Goal: Transaction & Acquisition: Download file/media

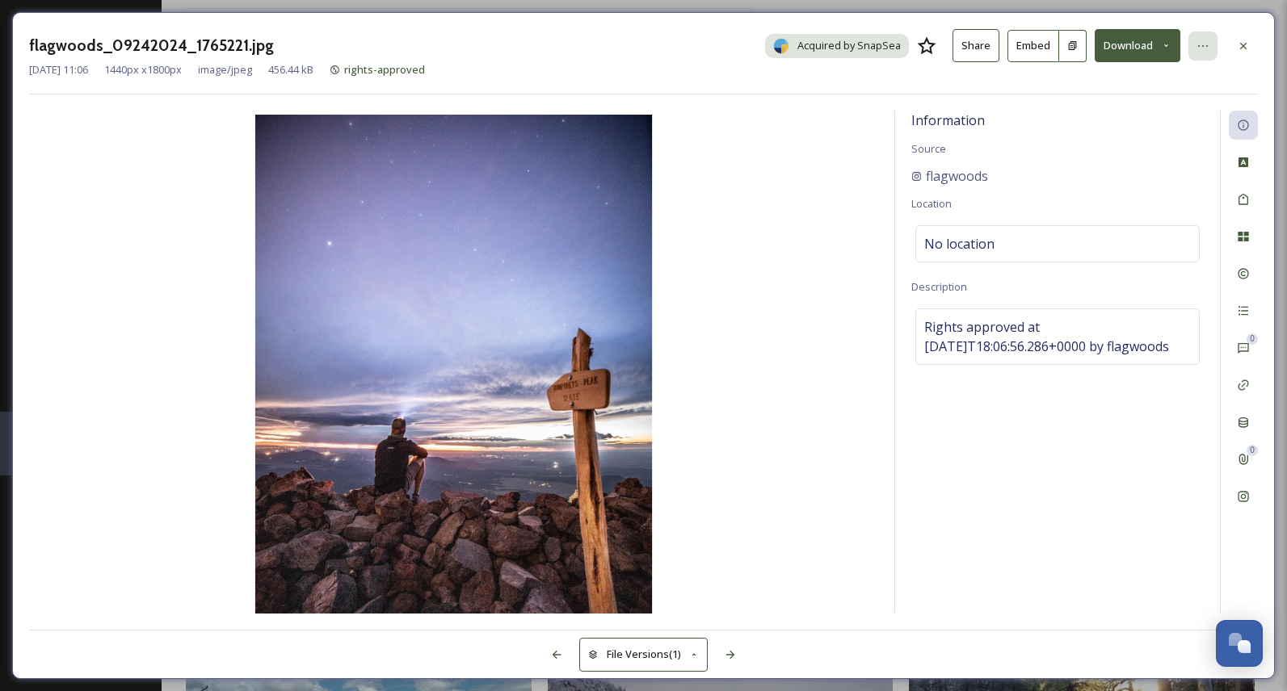
scroll to position [19590, 0]
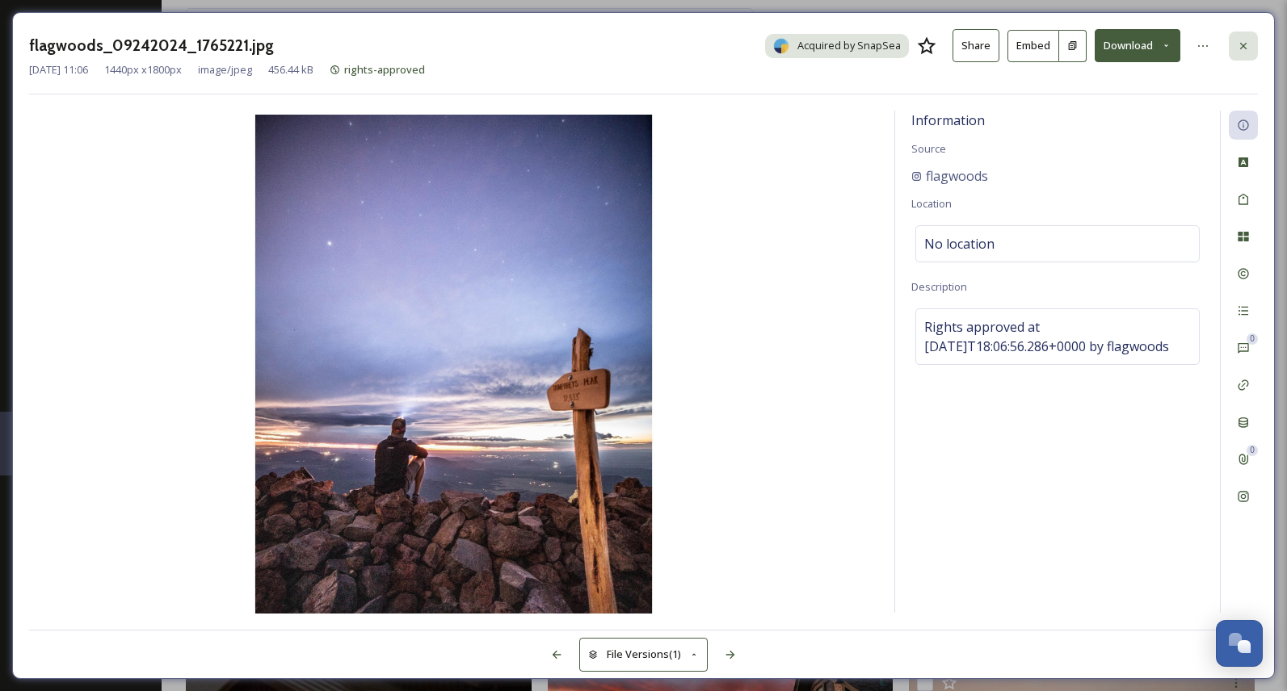
click at [1246, 44] on icon at bounding box center [1243, 46] width 13 height 13
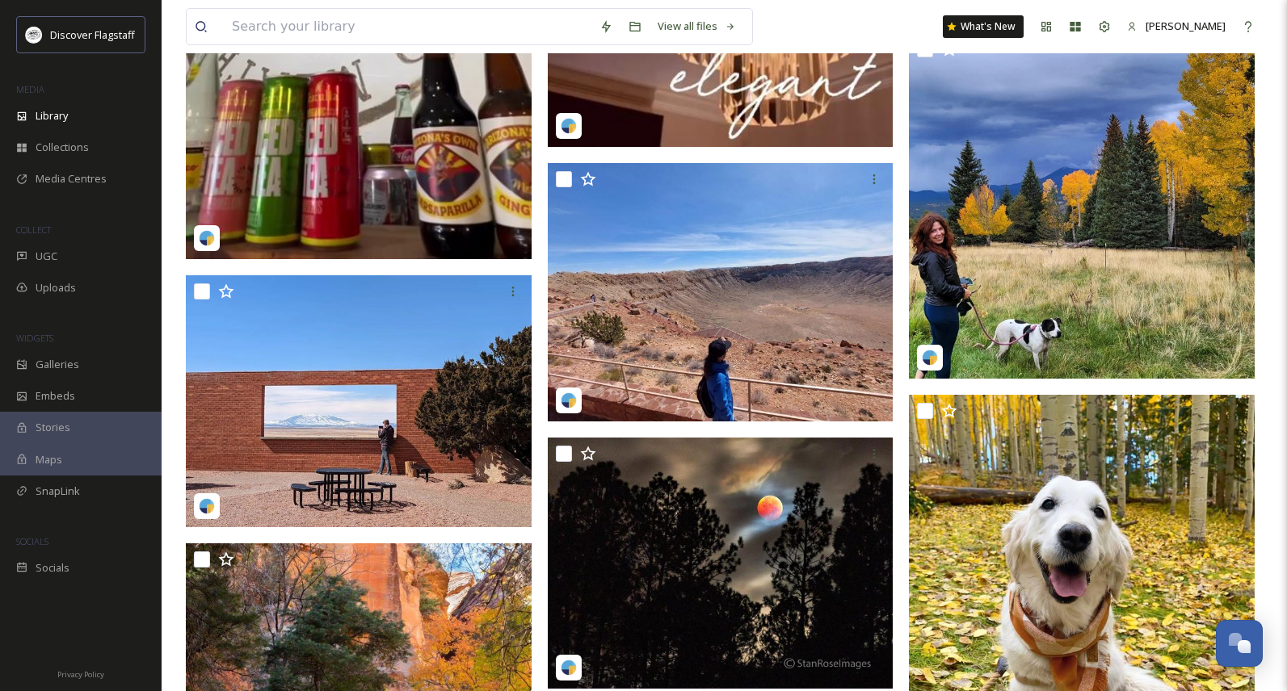
scroll to position [17341, 0]
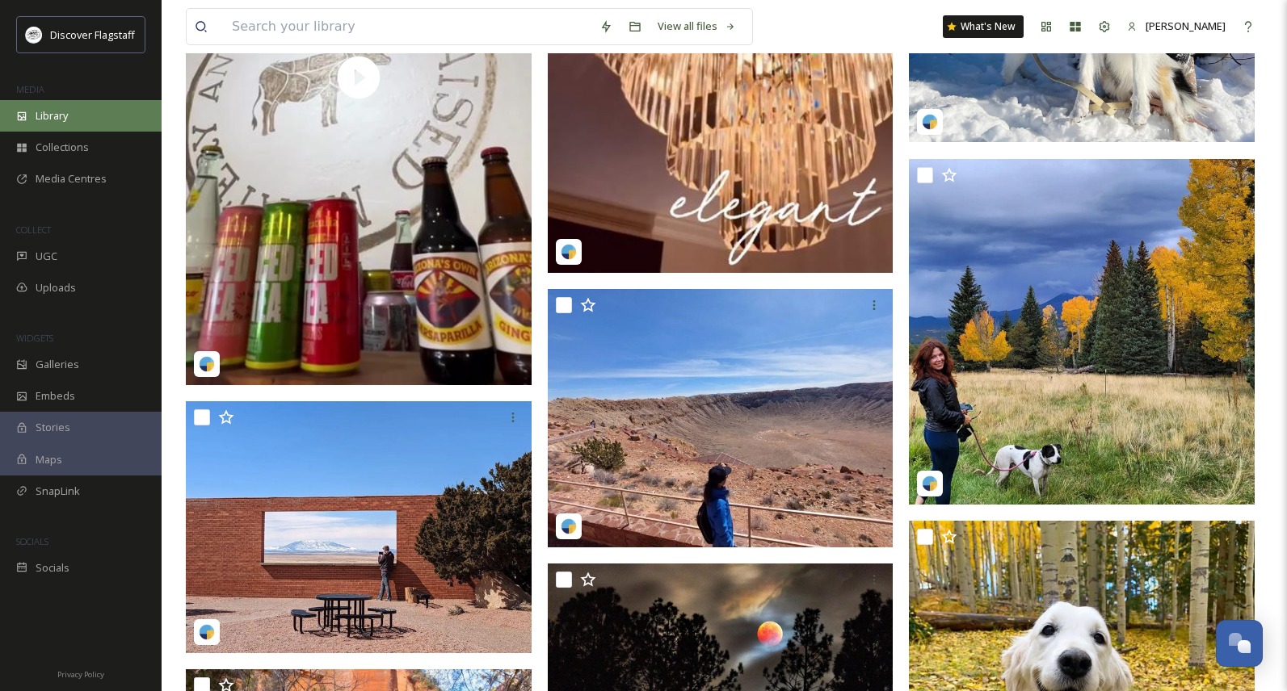
click at [57, 114] on span "Library" at bounding box center [52, 115] width 32 height 15
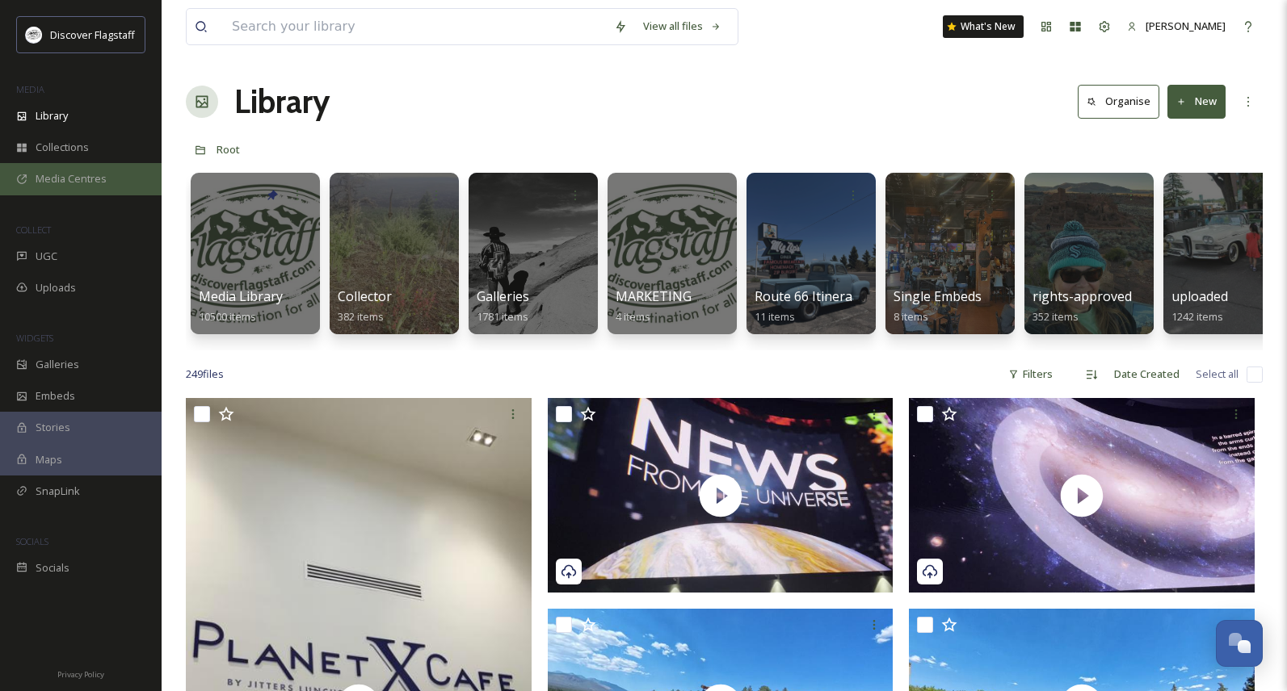
click at [65, 187] on div "Media Centres" at bounding box center [81, 178] width 162 height 31
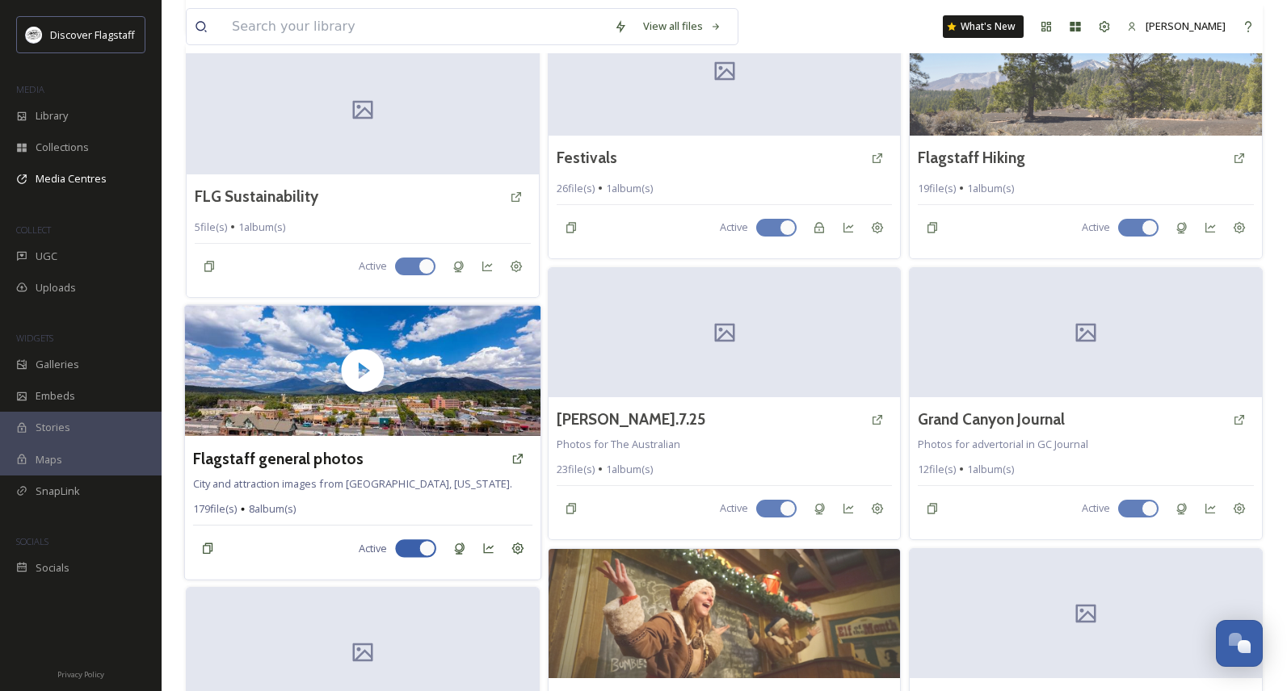
scroll to position [947, 0]
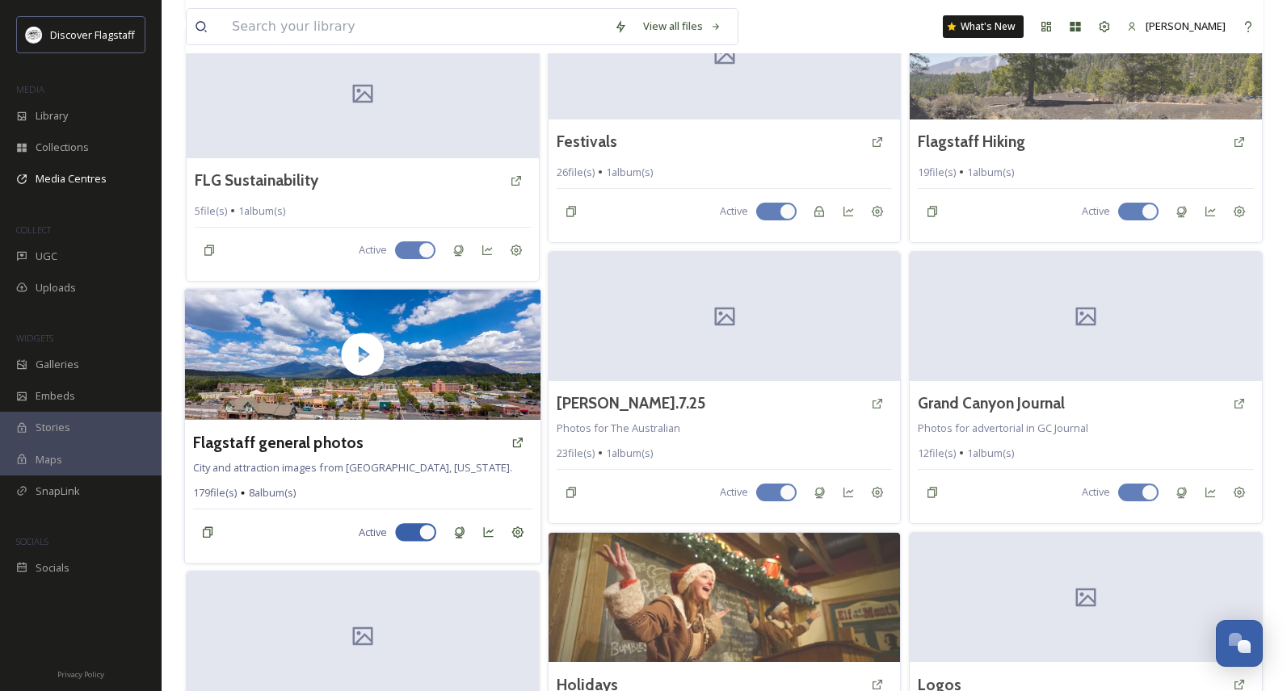
click at [392, 460] on div "Flagstaff general photos City and attraction images from [GEOGRAPHIC_DATA], [US…" at bounding box center [362, 492] width 355 height 144
click at [313, 443] on h3 "Flagstaff general photos" at bounding box center [278, 441] width 170 height 23
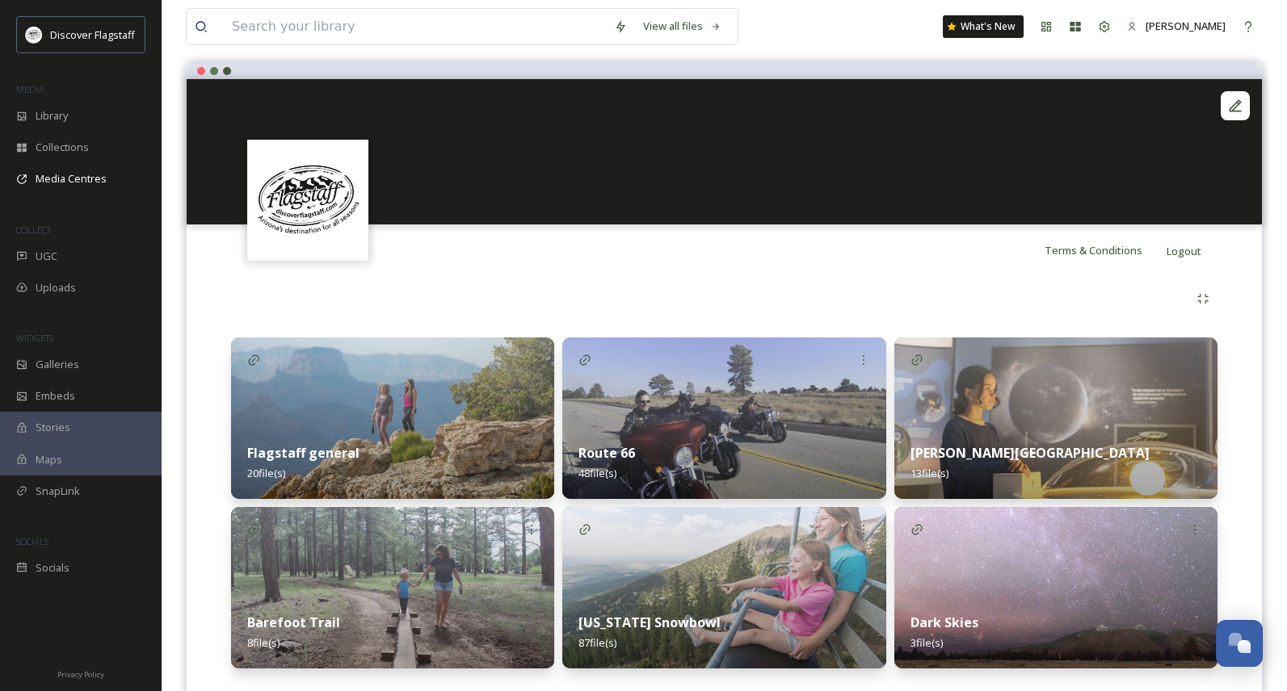
scroll to position [178, 0]
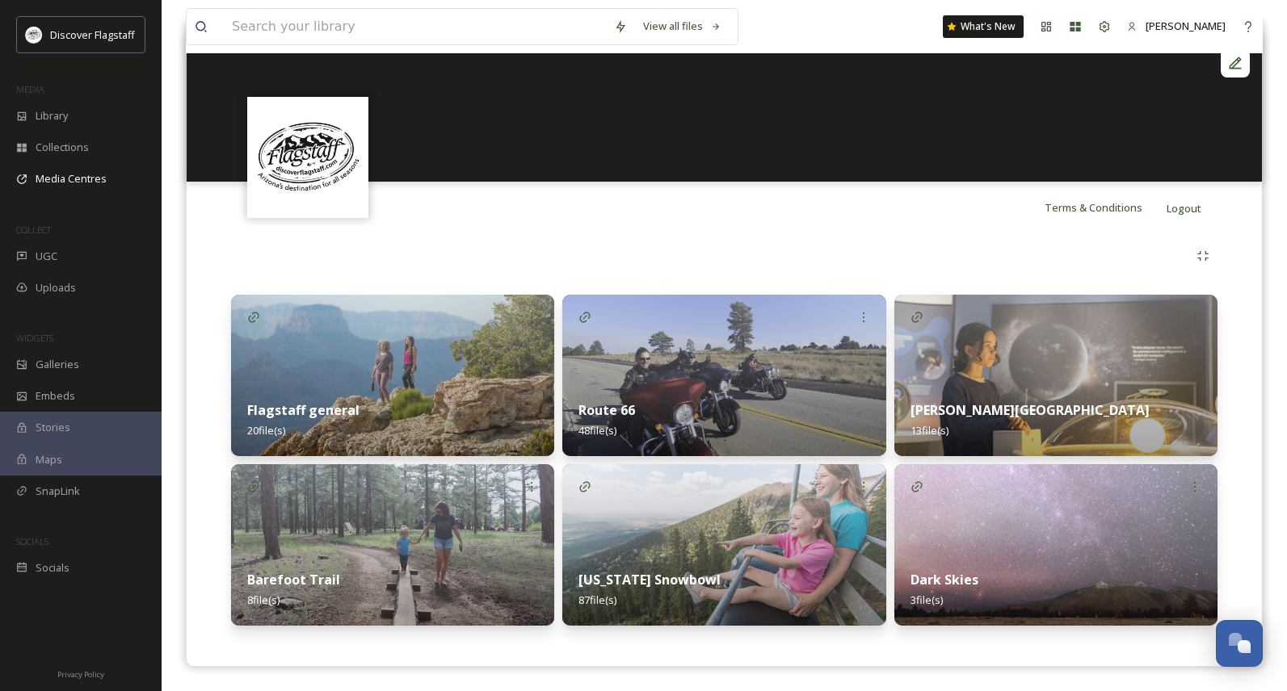
click at [422, 414] on div "Flagstaff general 20 file(s)" at bounding box center [392, 420] width 323 height 72
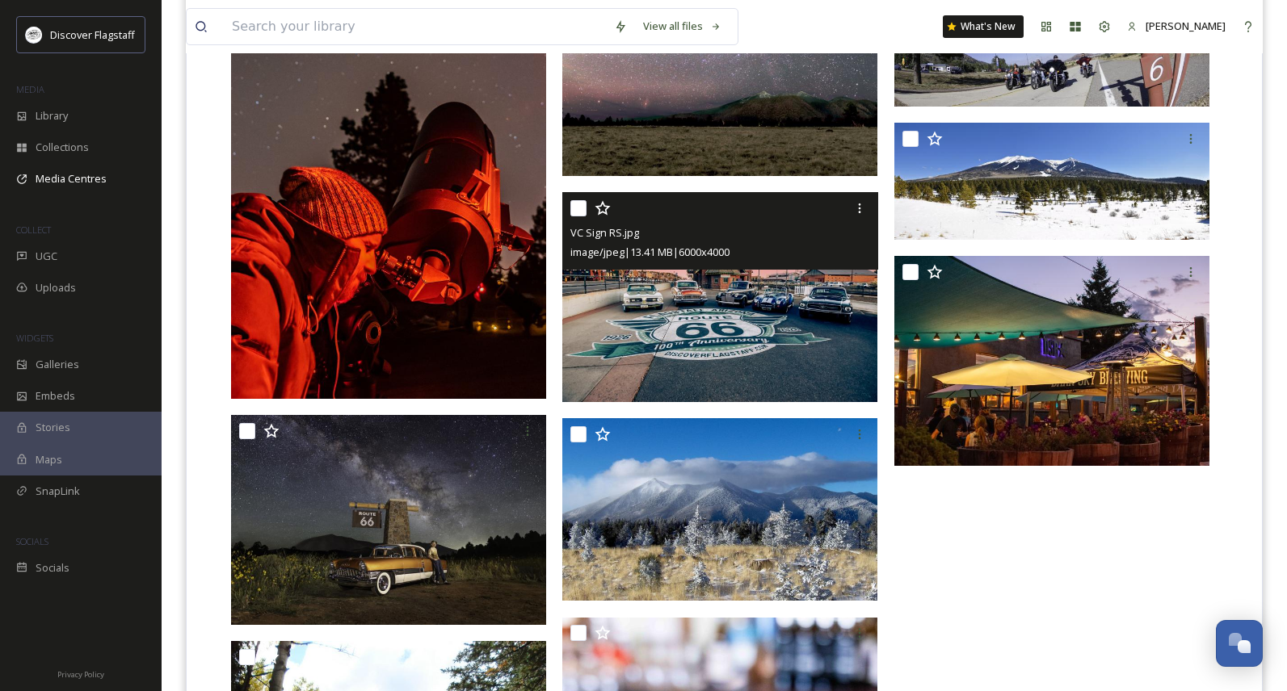
scroll to position [1290, 0]
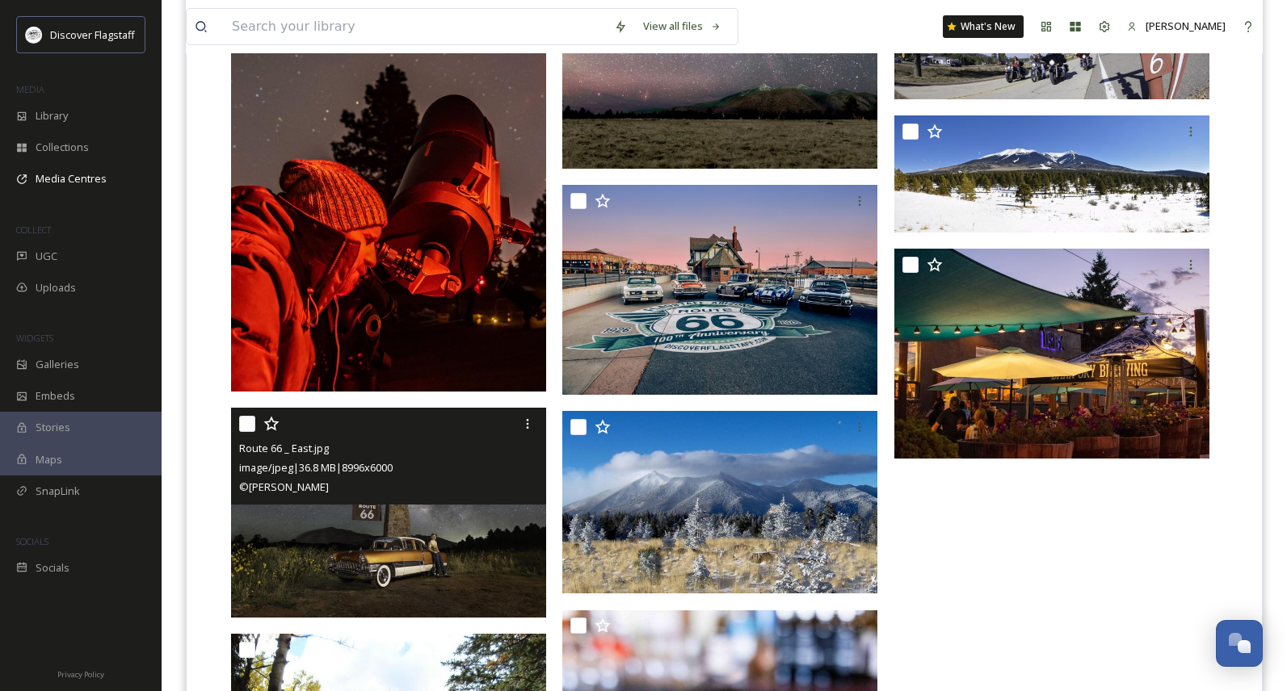
click at [424, 502] on div "Route 66 _ East.jpg image/jpeg | 36.8 MB | 8996 x 6000 © John Burcham" at bounding box center [388, 456] width 315 height 97
click at [407, 541] on img at bounding box center [388, 513] width 315 height 210
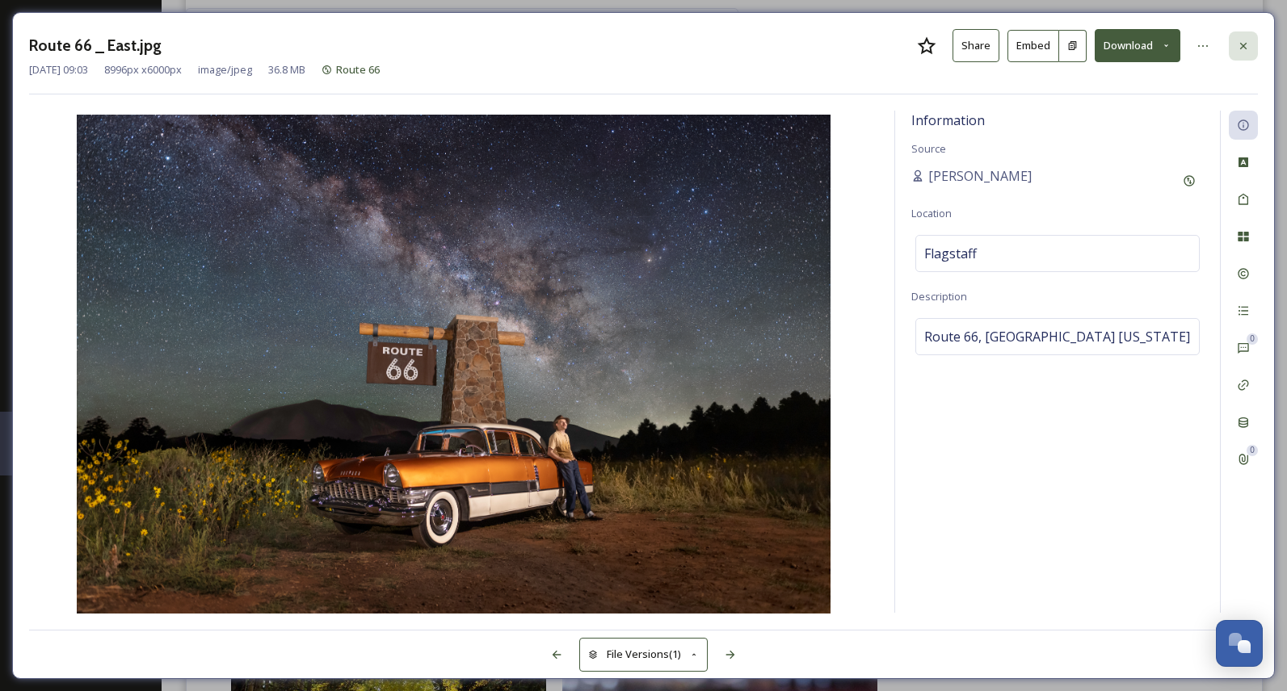
click at [1244, 53] on div at bounding box center [1242, 45] width 29 height 29
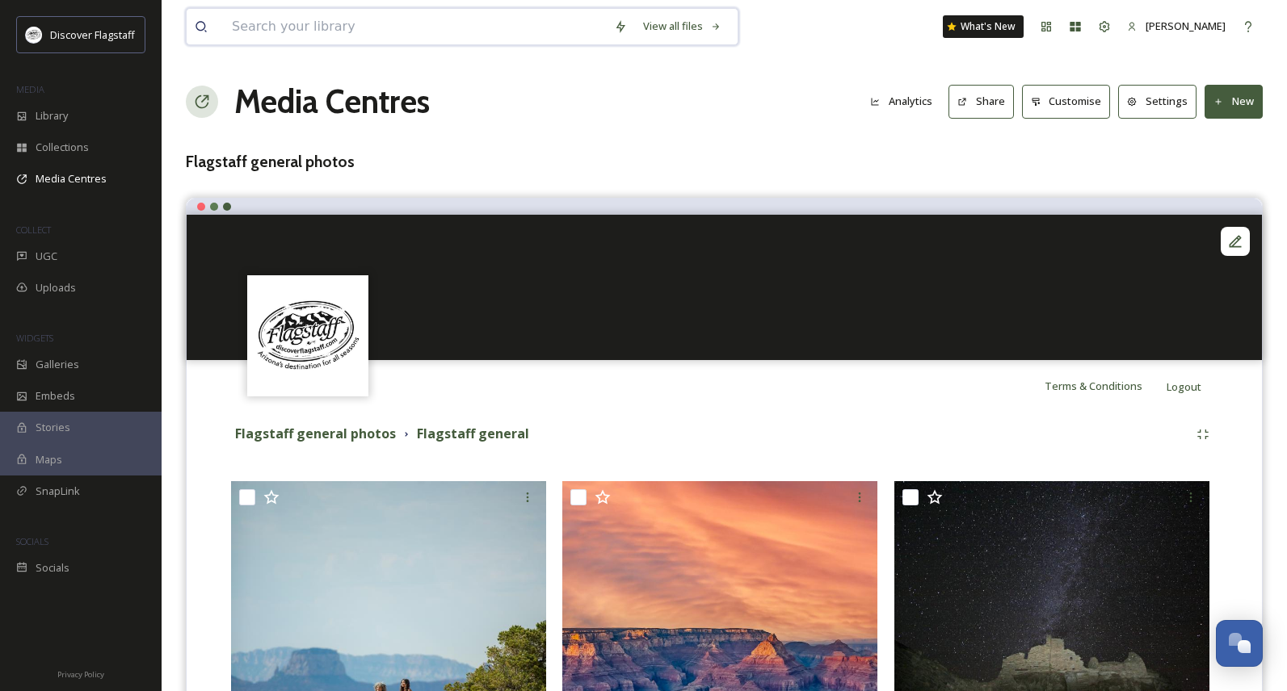
click at [372, 29] on input at bounding box center [415, 27] width 382 height 36
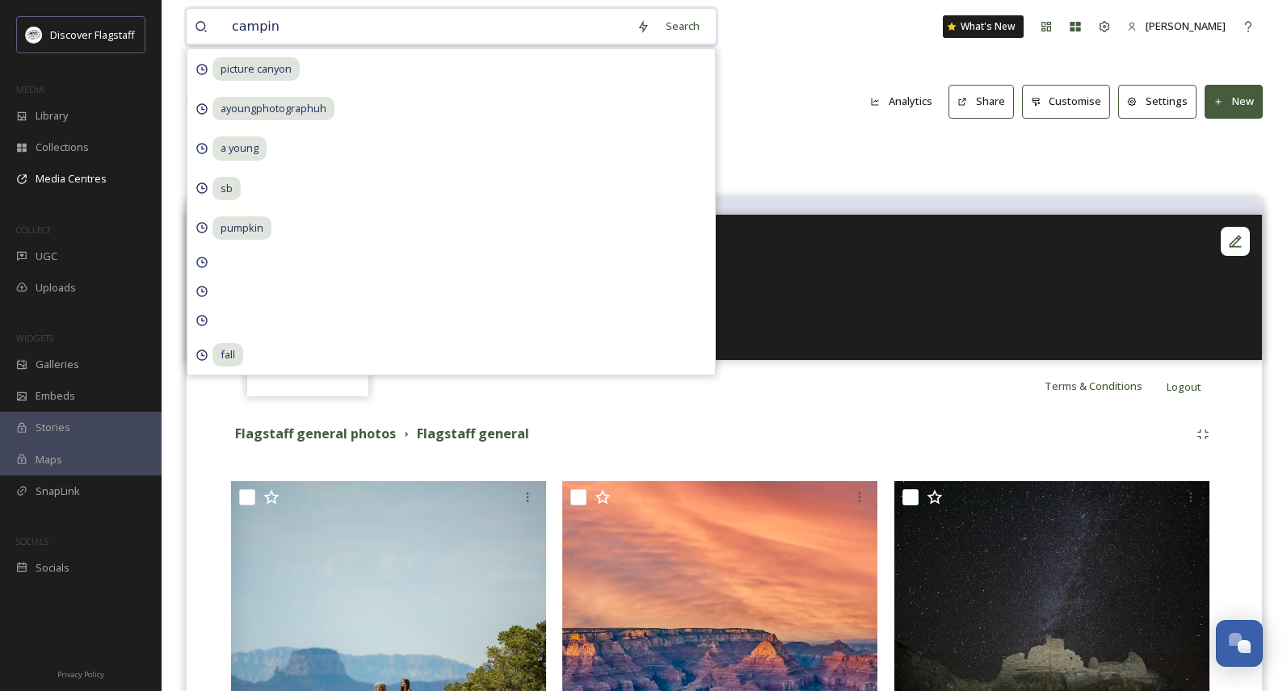
type input "camping"
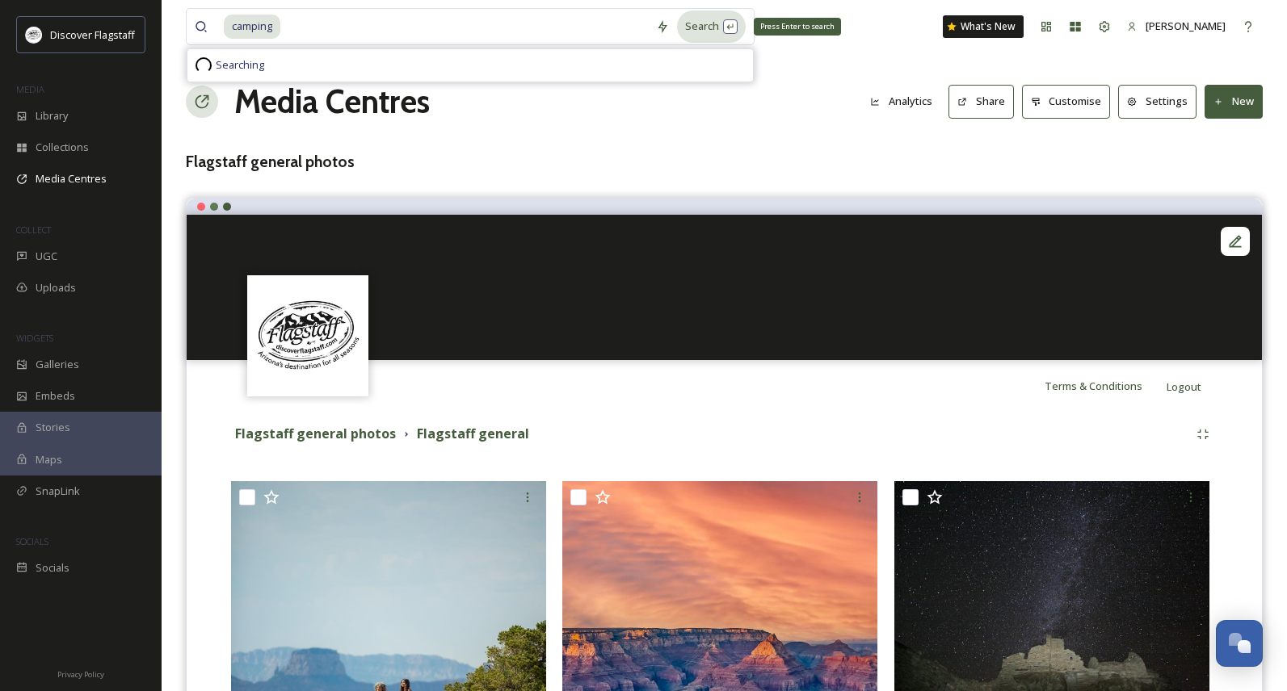
click at [703, 28] on div "Search Press Enter to search" at bounding box center [711, 25] width 69 height 31
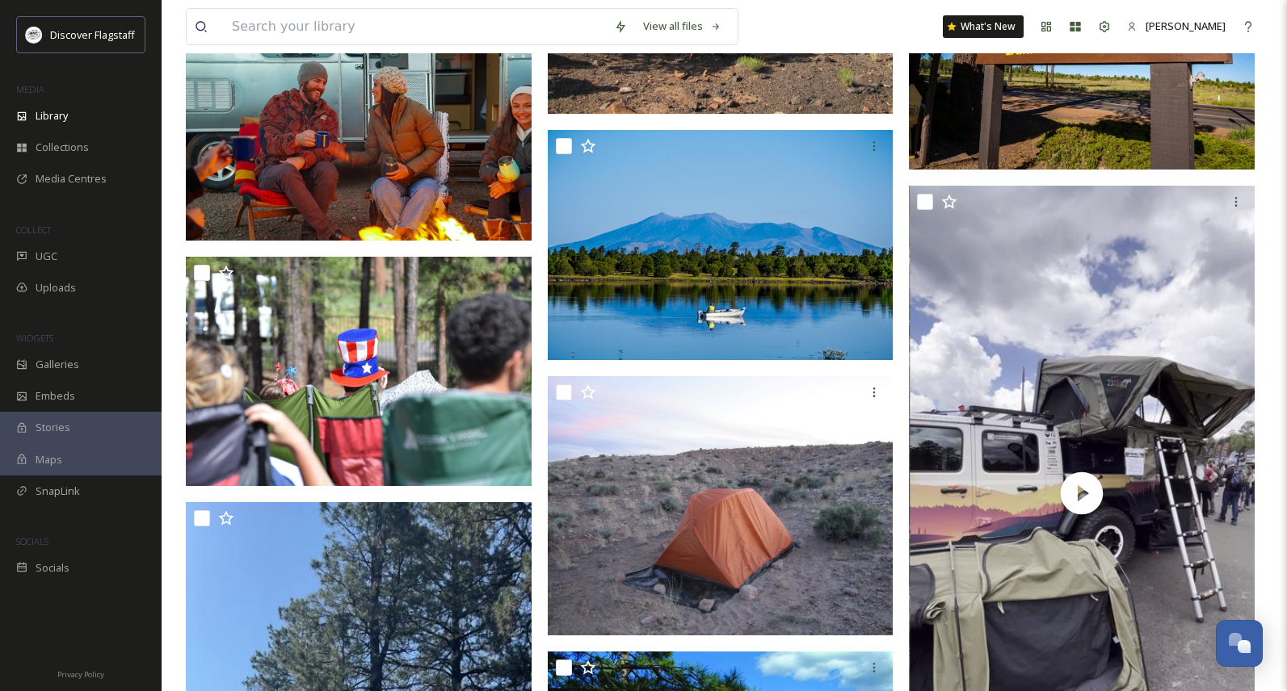
scroll to position [1968, 0]
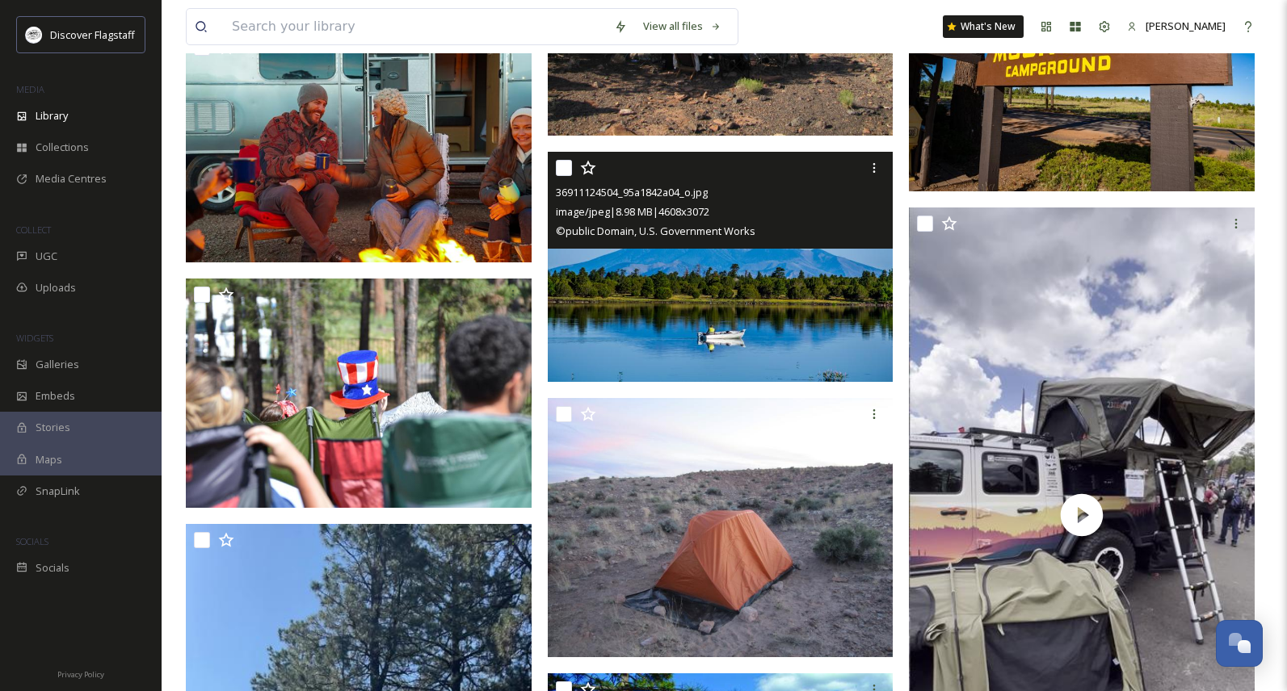
click at [728, 301] on img at bounding box center [721, 267] width 346 height 231
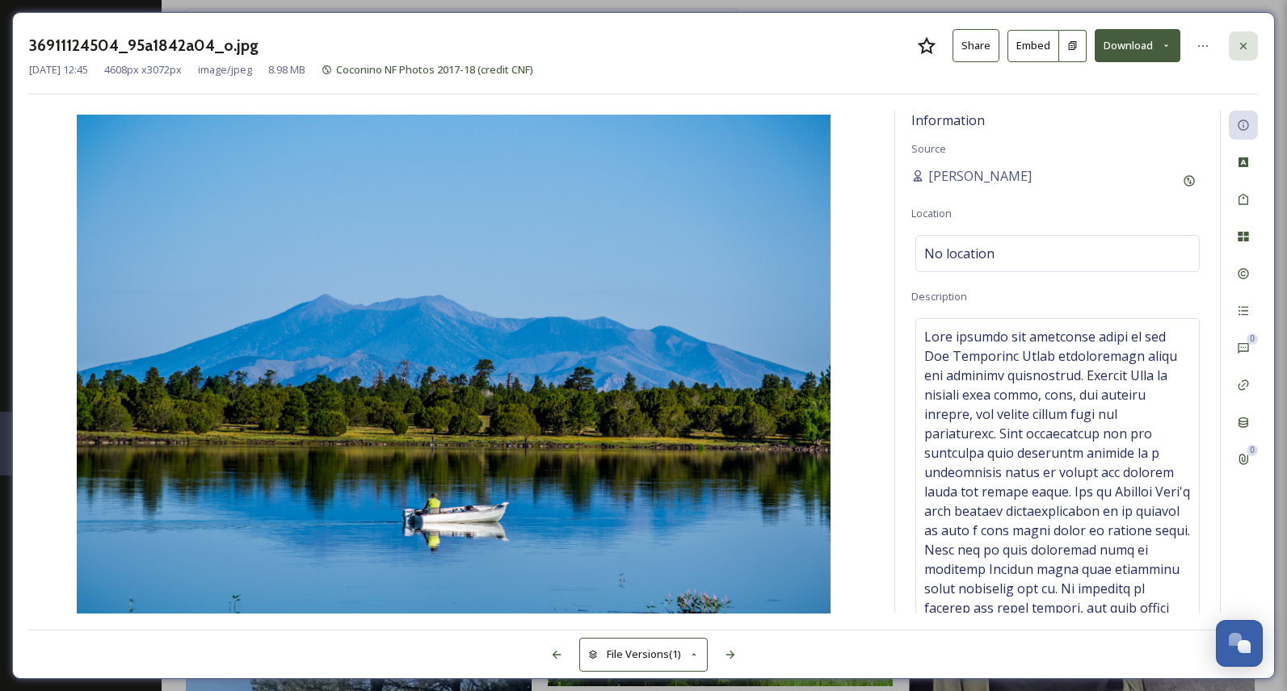
click at [1246, 50] on icon at bounding box center [1243, 46] width 13 height 13
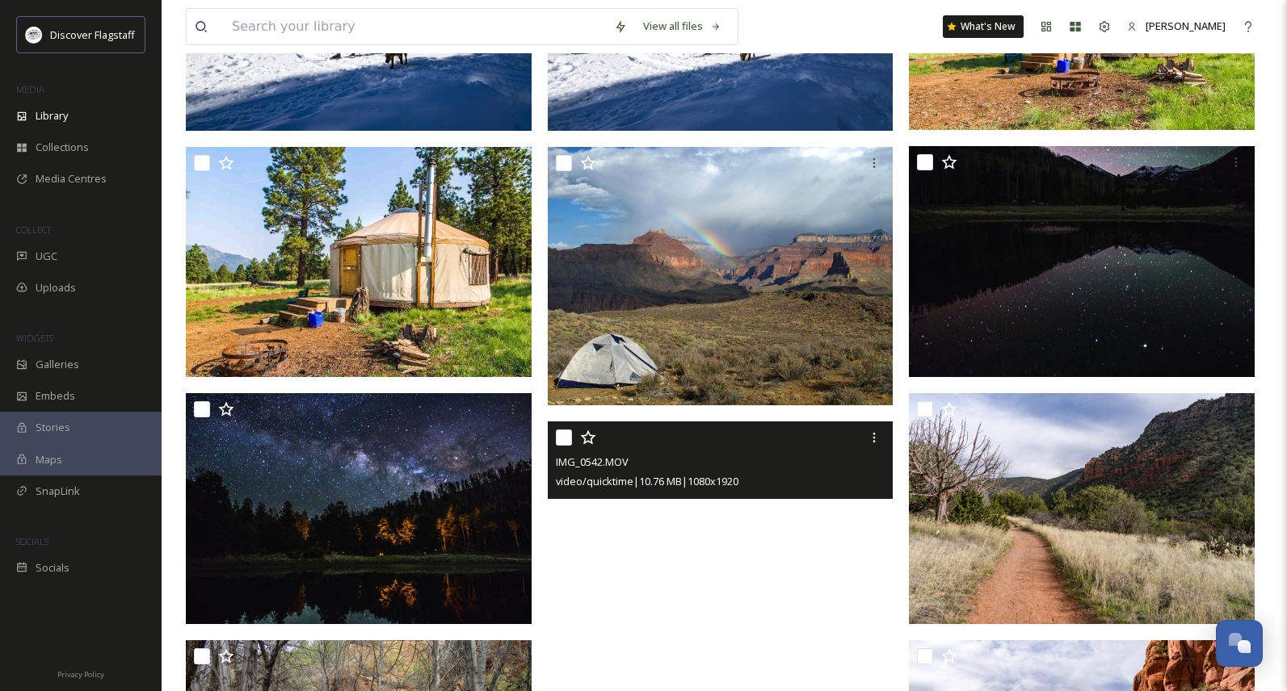
scroll to position [290, 0]
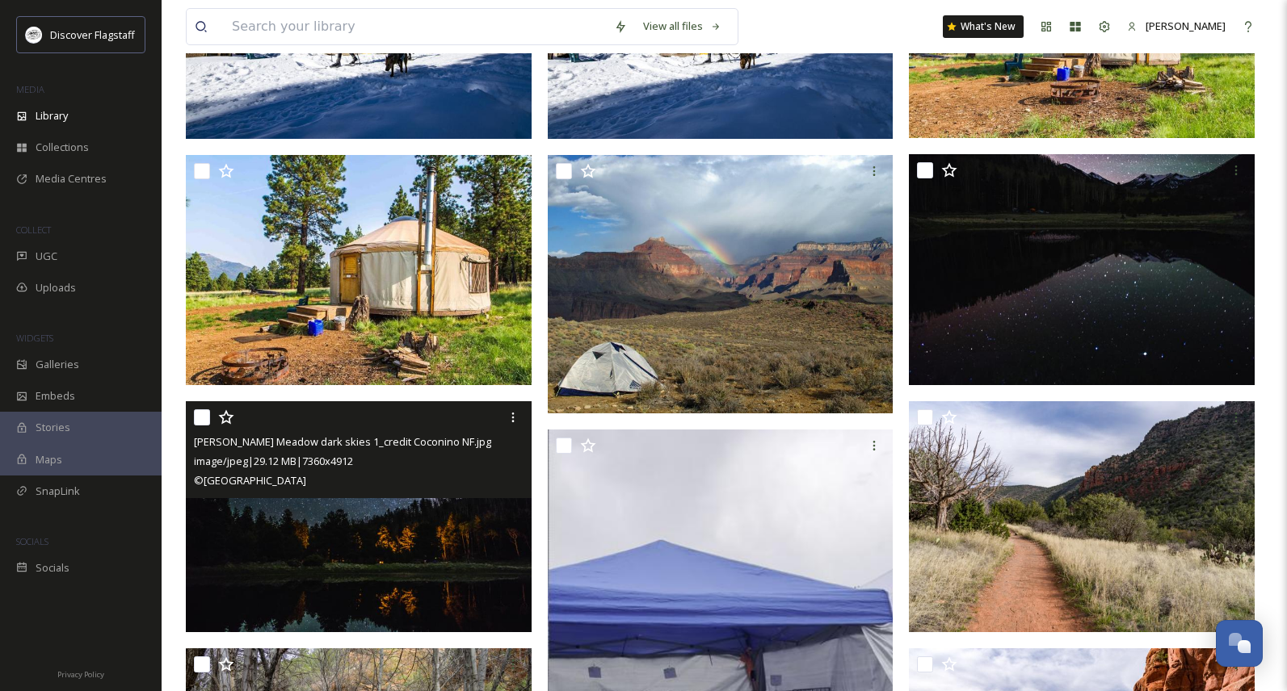
click at [458, 530] on img at bounding box center [359, 516] width 346 height 231
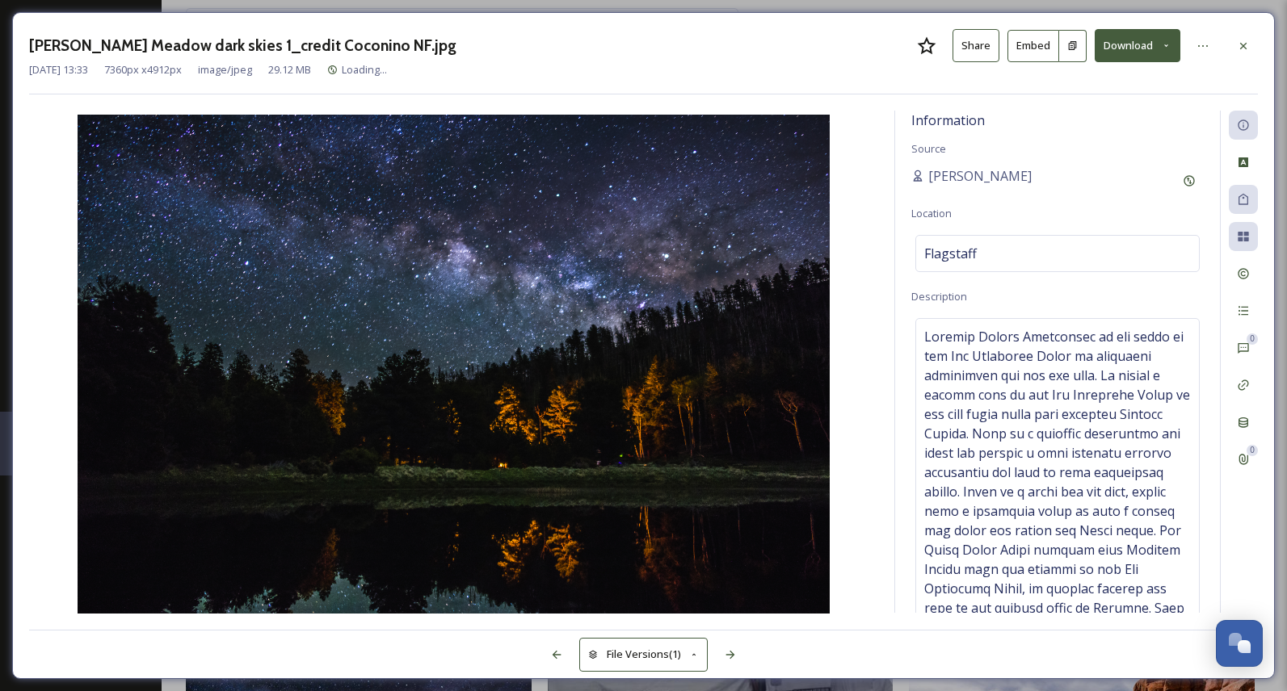
click at [1126, 48] on button "Download" at bounding box center [1137, 45] width 86 height 33
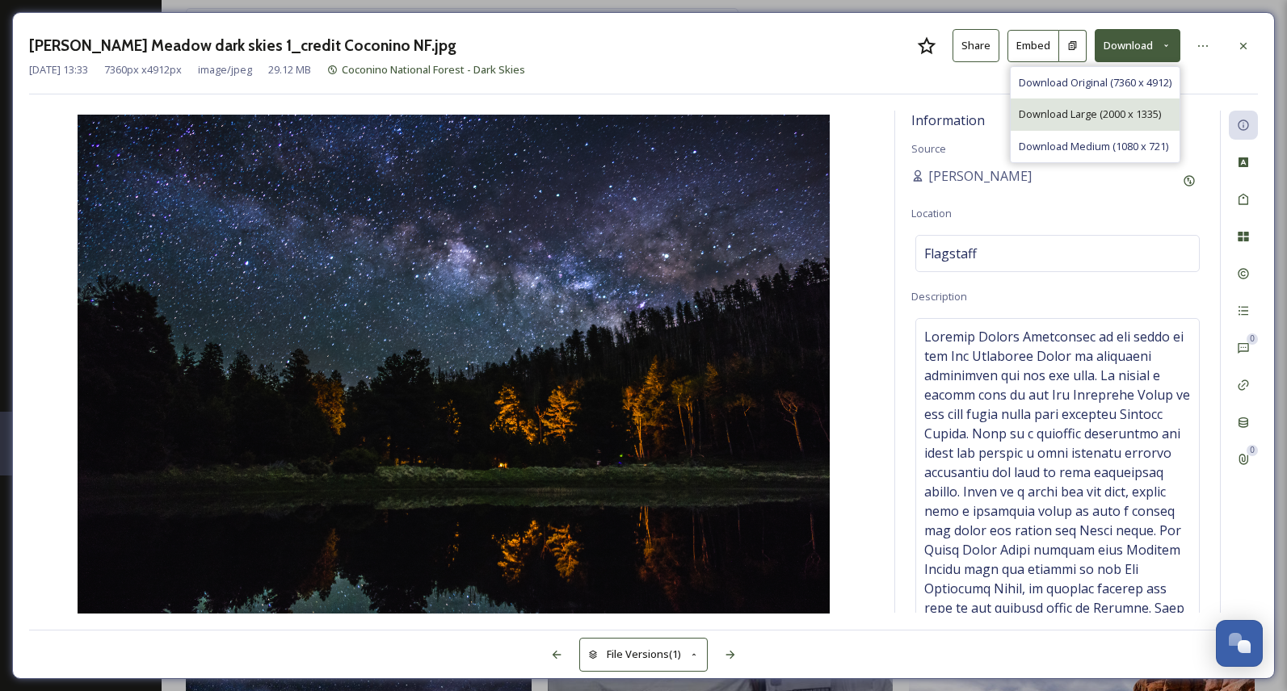
click at [1064, 116] on span "Download Large (2000 x 1335)" at bounding box center [1089, 114] width 142 height 15
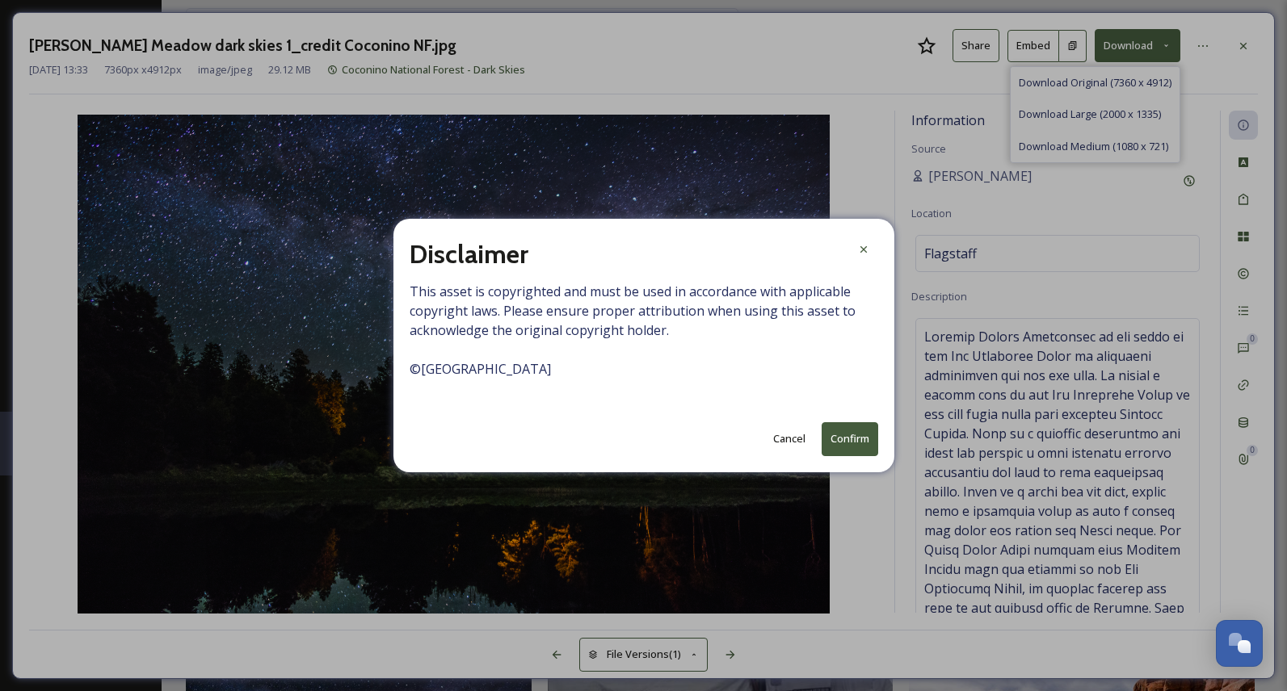
click at [861, 439] on button "Confirm" at bounding box center [849, 438] width 57 height 33
